Goal: Task Accomplishment & Management: Use online tool/utility

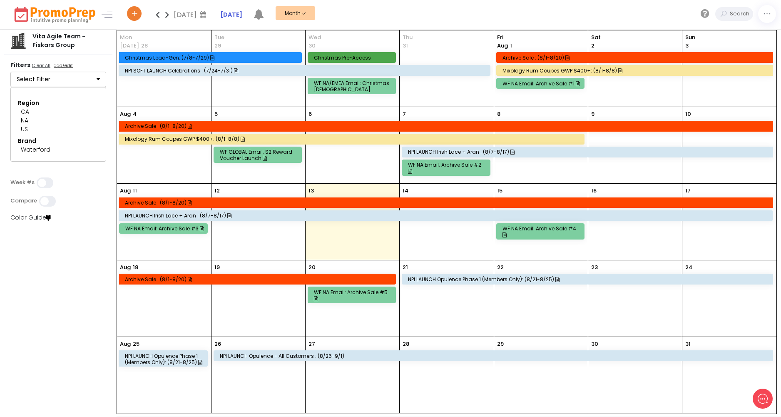
click at [156, 15] on icon at bounding box center [158, 14] width 10 height 17
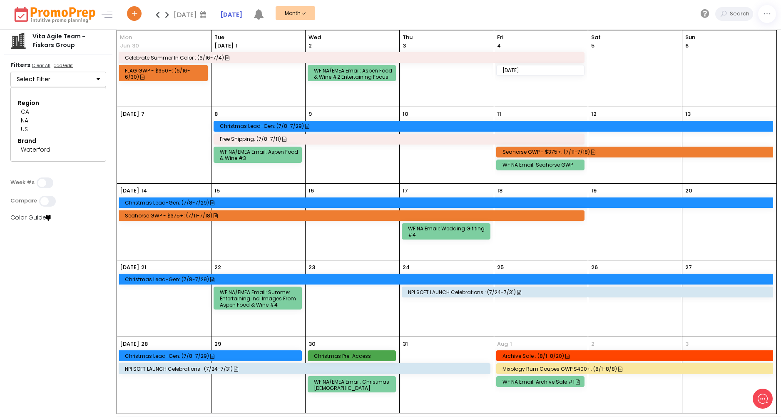
click at [154, 16] on icon at bounding box center [158, 14] width 10 height 17
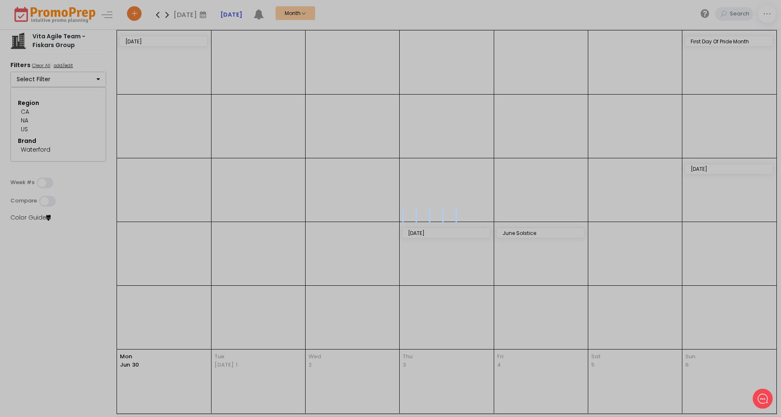
click at [154, 16] on div at bounding box center [390, 208] width 781 height 417
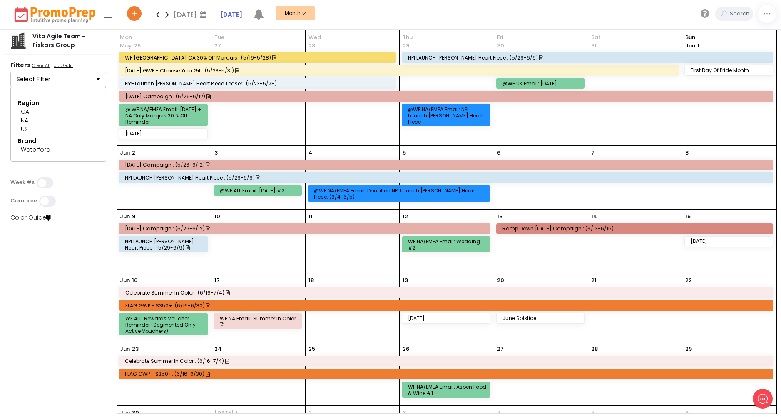
click at [161, 18] on icon at bounding box center [158, 14] width 10 height 17
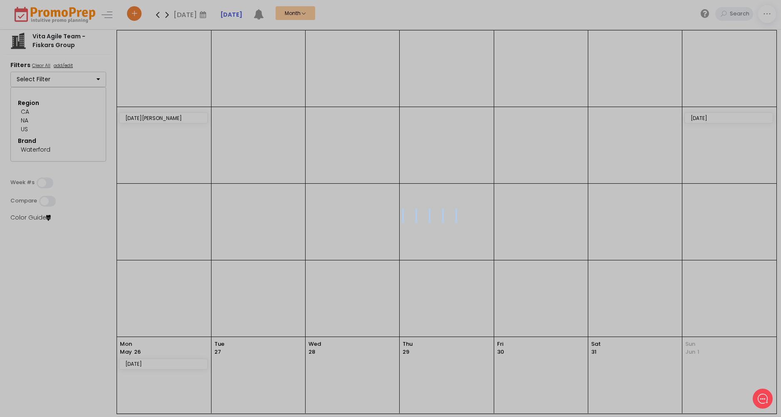
click at [161, 18] on div at bounding box center [390, 208] width 781 height 417
click at [161, 18] on icon at bounding box center [158, 14] width 10 height 17
click at [161, 18] on div at bounding box center [390, 208] width 781 height 417
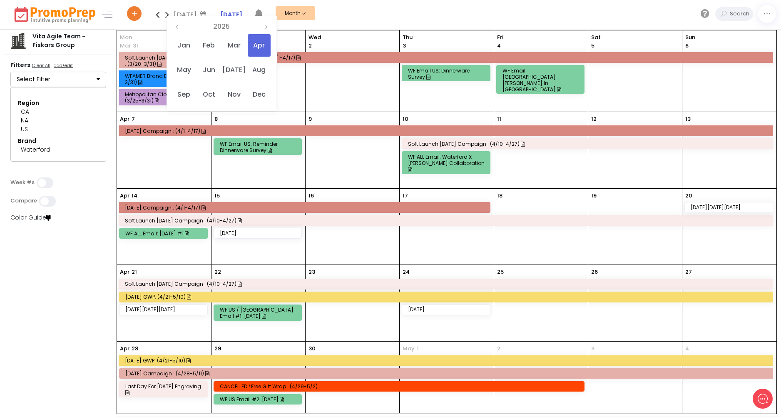
click at [208, 14] on icon at bounding box center [203, 14] width 12 height 12
click at [221, 22] on th "2025" at bounding box center [222, 26] width 76 height 12
click at [213, 63] on span "2024" at bounding box center [208, 70] width 23 height 22
click at [262, 46] on span "Apr" at bounding box center [259, 45] width 23 height 22
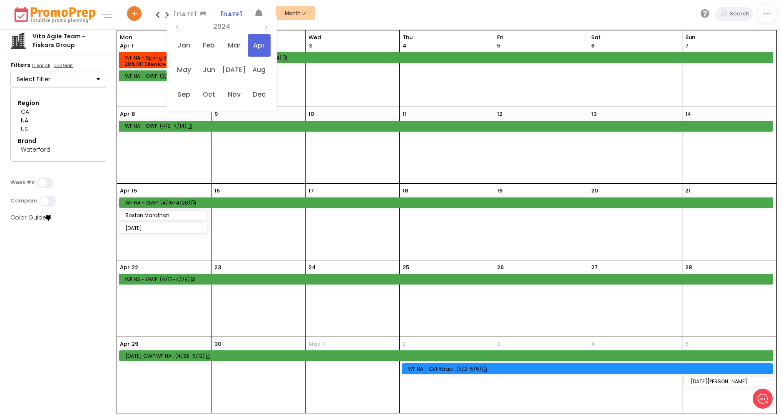
click at [163, 13] on icon at bounding box center [167, 14] width 10 height 17
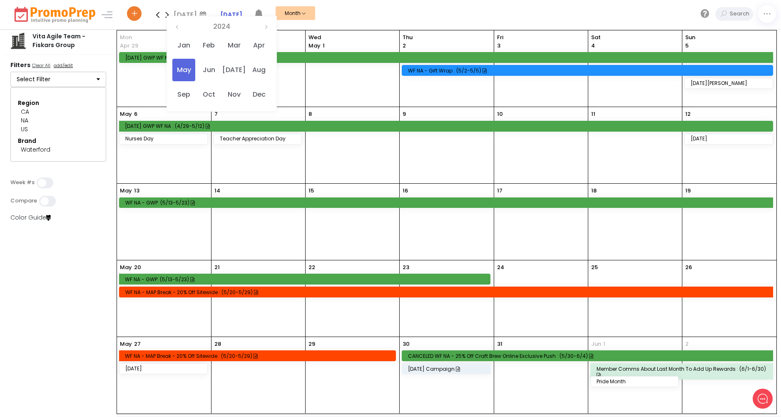
click at [163, 13] on icon at bounding box center [167, 14] width 10 height 17
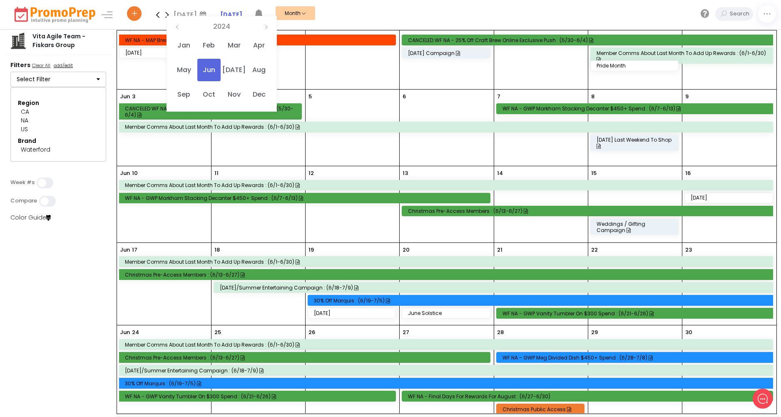
scroll to position [25, 0]
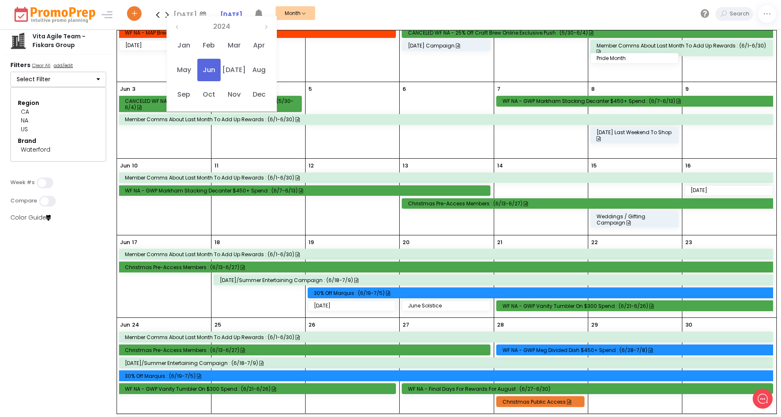
click at [166, 12] on icon at bounding box center [167, 14] width 10 height 17
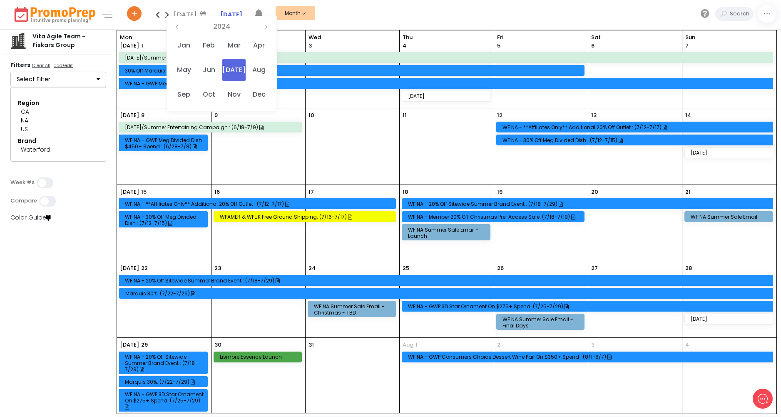
click at [159, 18] on icon at bounding box center [158, 14] width 10 height 17
